Goal: Find specific page/section: Find specific page/section

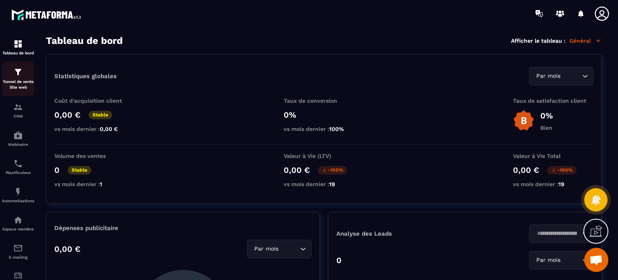
click at [19, 76] on img at bounding box center [18, 72] width 10 height 10
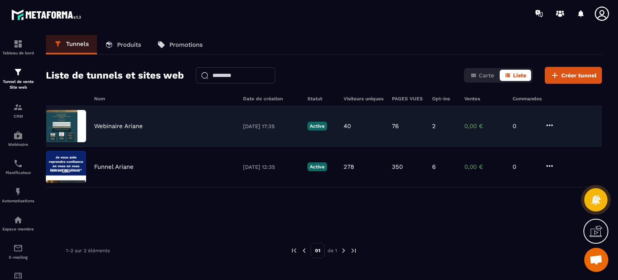
click at [109, 124] on p "Webinaire Ariane" at bounding box center [118, 125] width 49 height 7
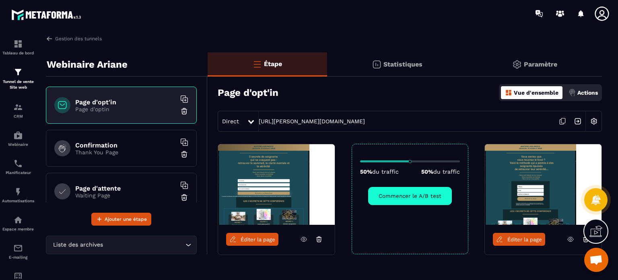
click at [282, 161] on img at bounding box center [276, 184] width 117 height 80
click at [253, 237] on span "Éditer la page" at bounding box center [258, 239] width 35 height 6
